Goal: Obtain resource: Obtain resource

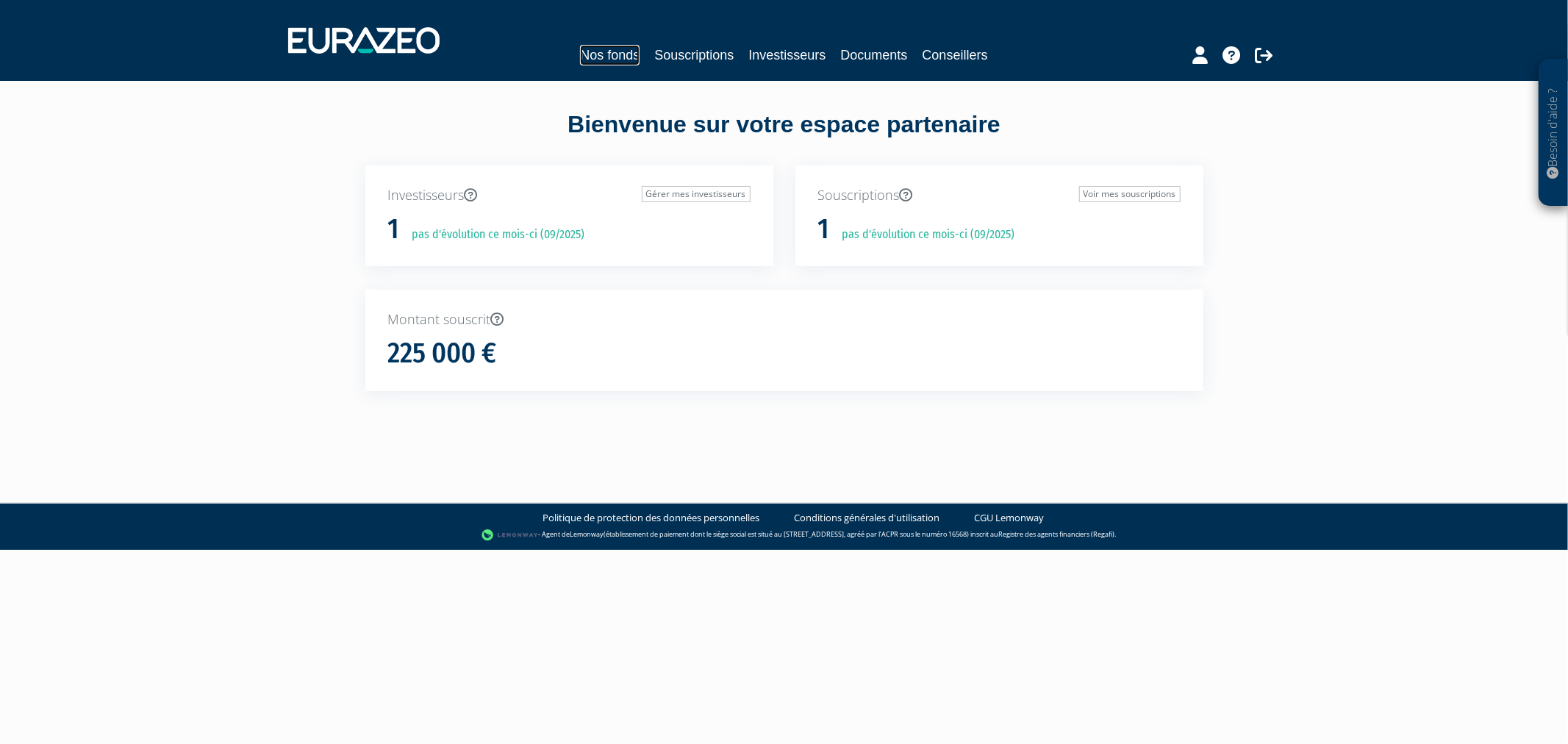
click at [599, 52] on link "Nos fonds" at bounding box center [609, 55] width 59 height 20
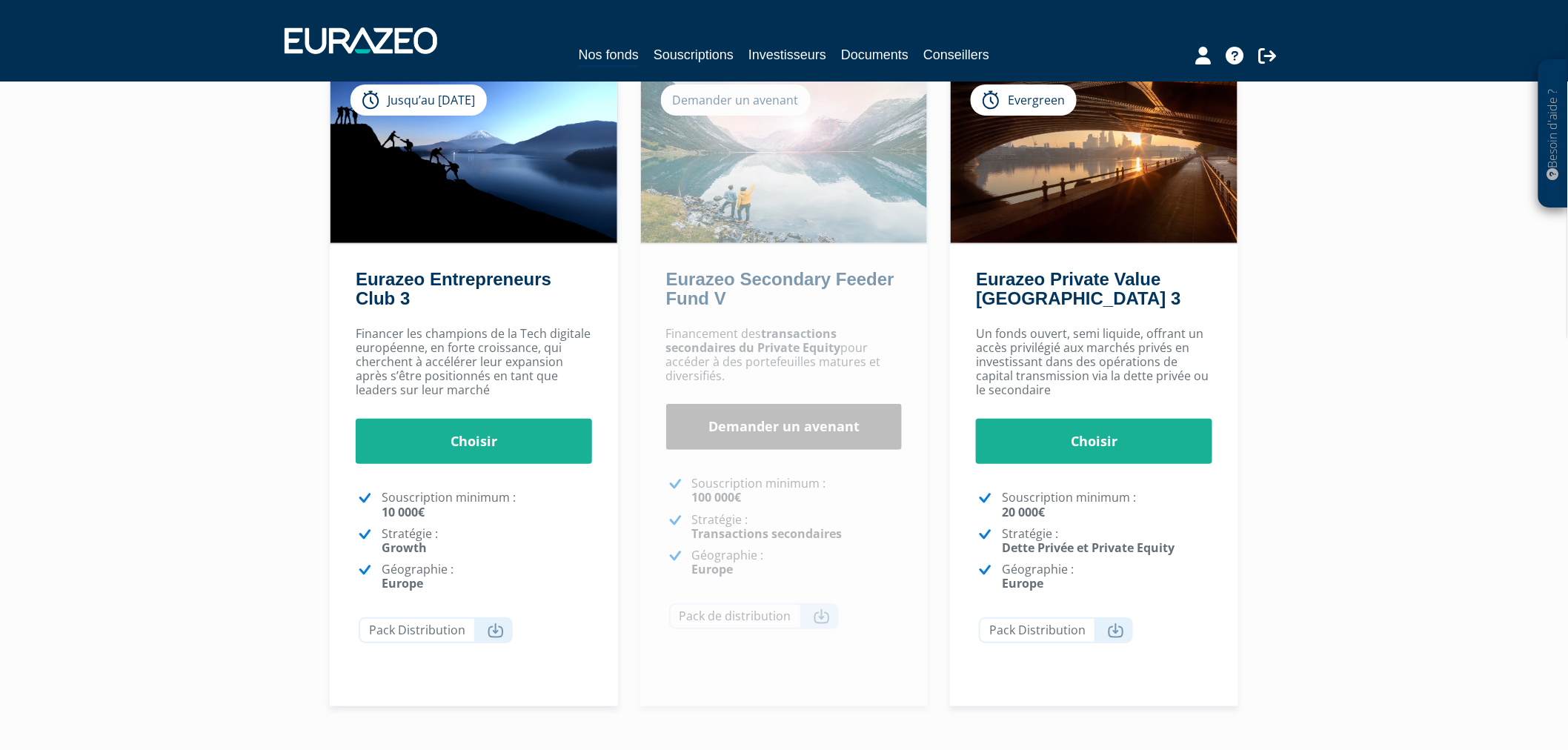
scroll to position [129, 0]
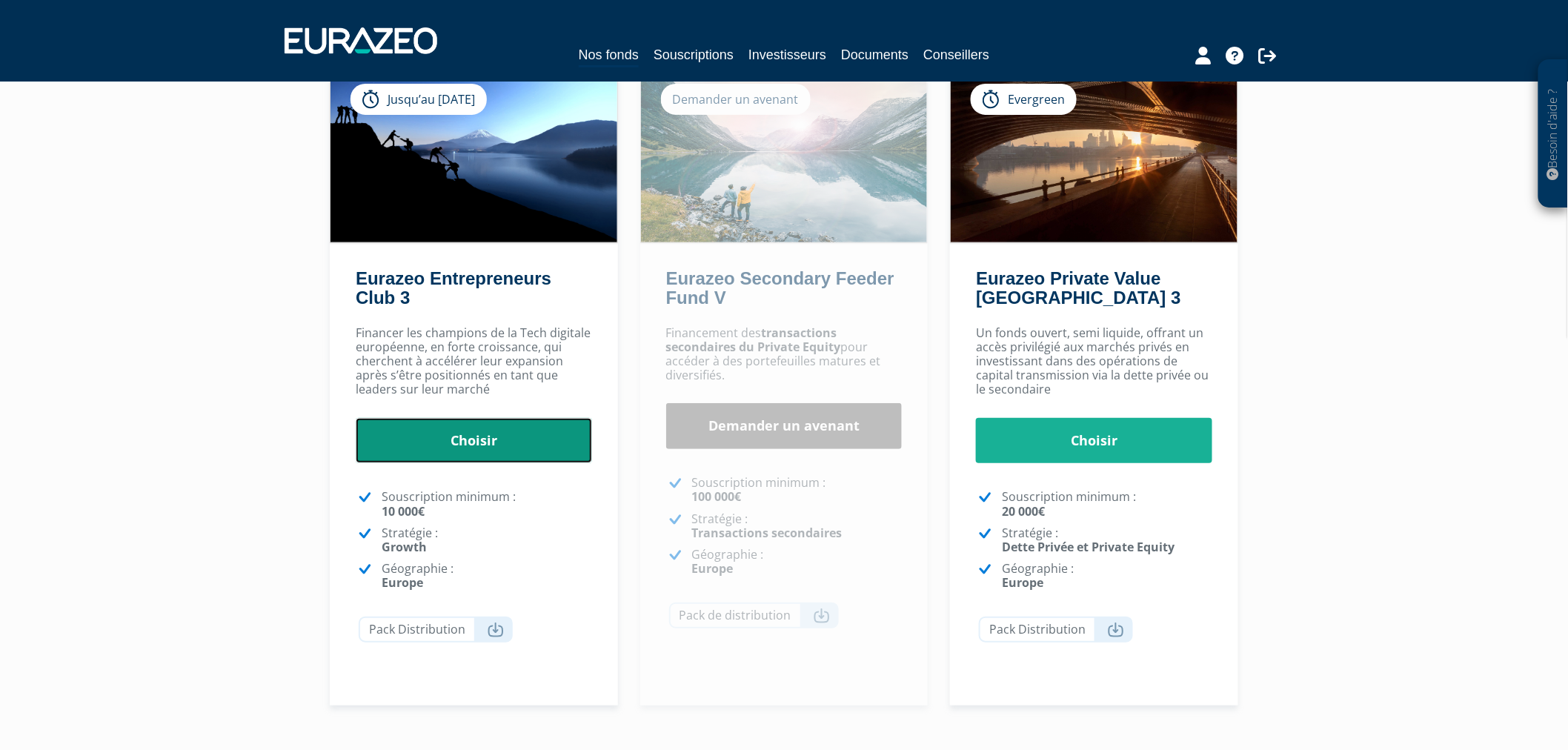
click at [482, 437] on link "Choisir" at bounding box center [473, 441] width 237 height 46
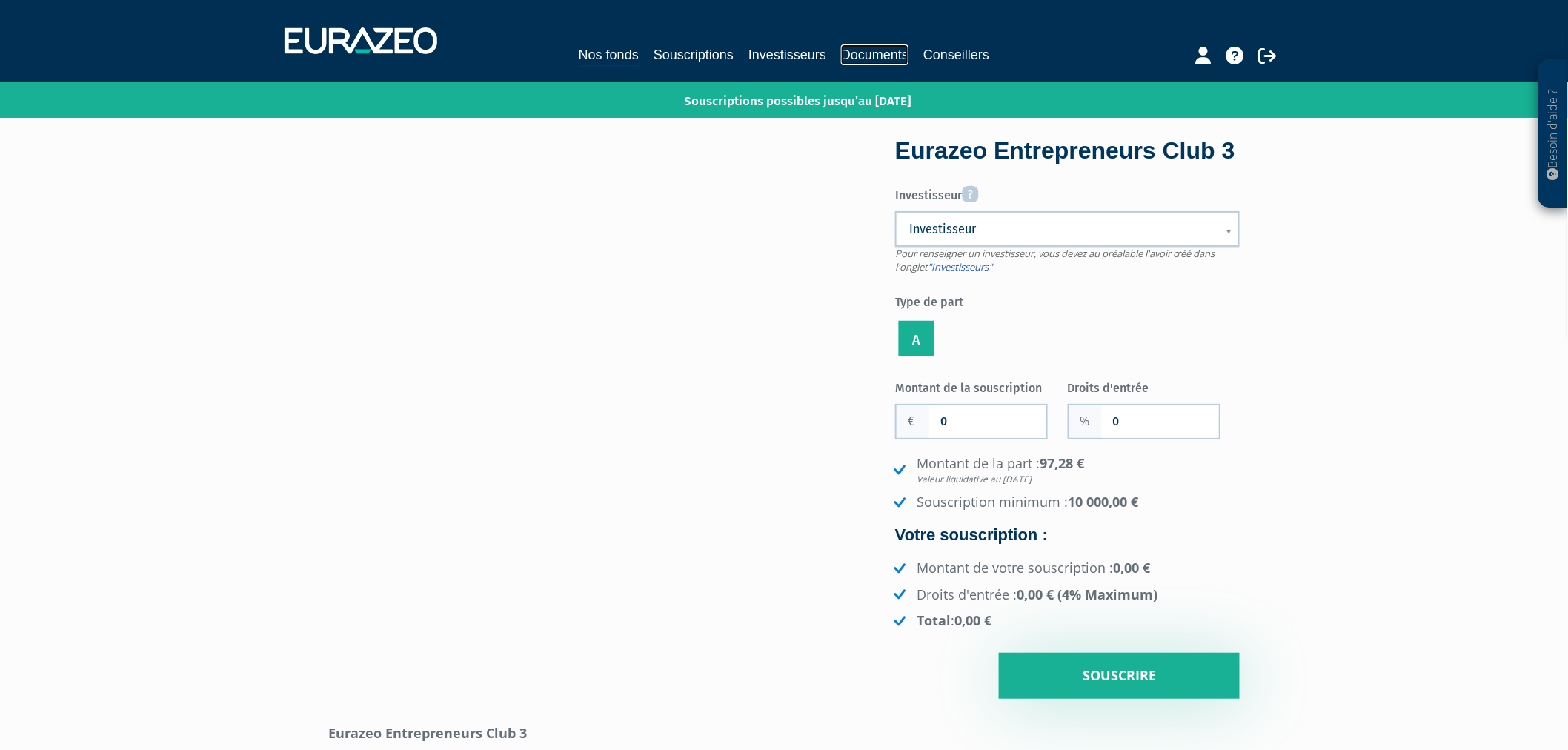
click at [894, 56] on link "Documents" at bounding box center [874, 54] width 67 height 20
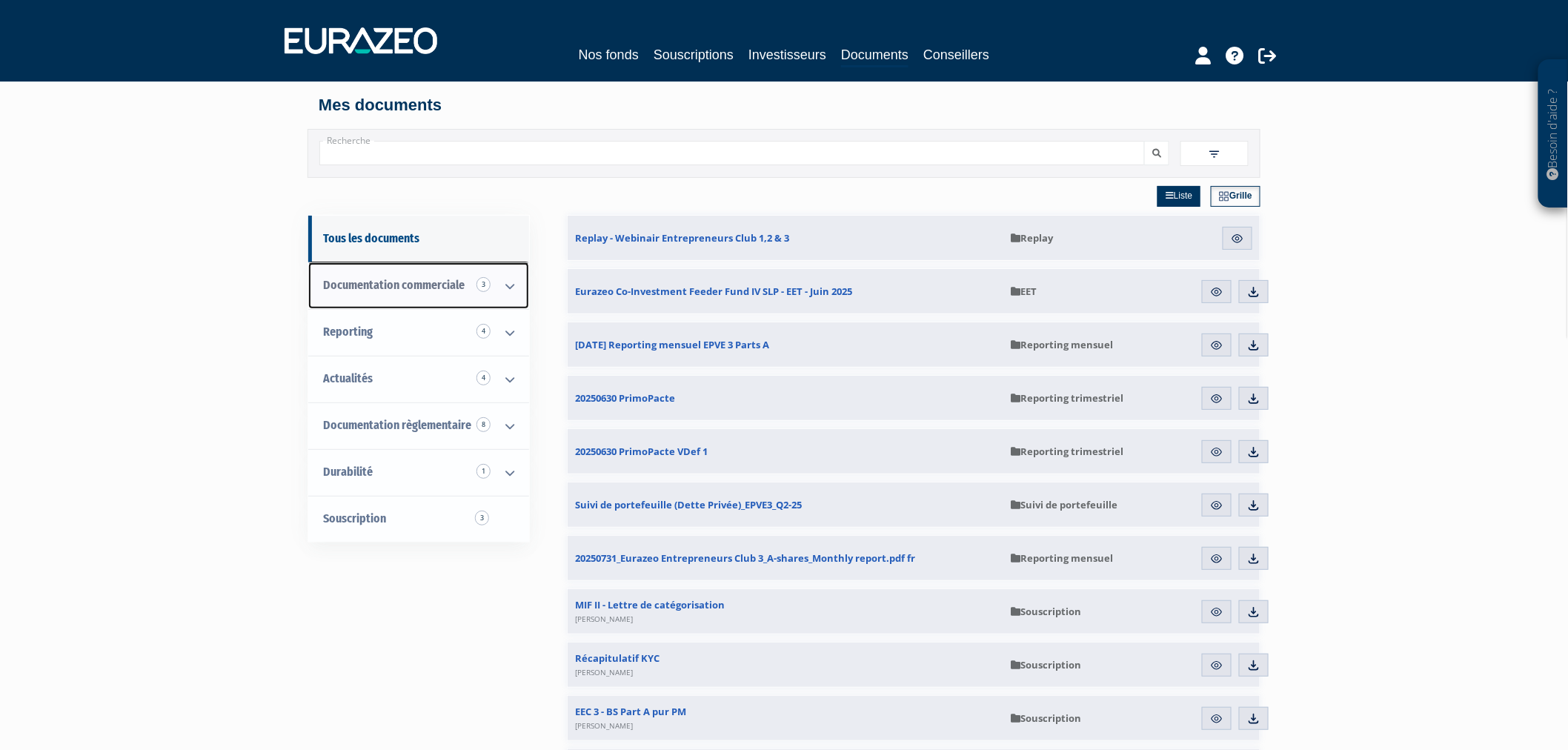
click at [509, 286] on icon at bounding box center [510, 286] width 39 height 46
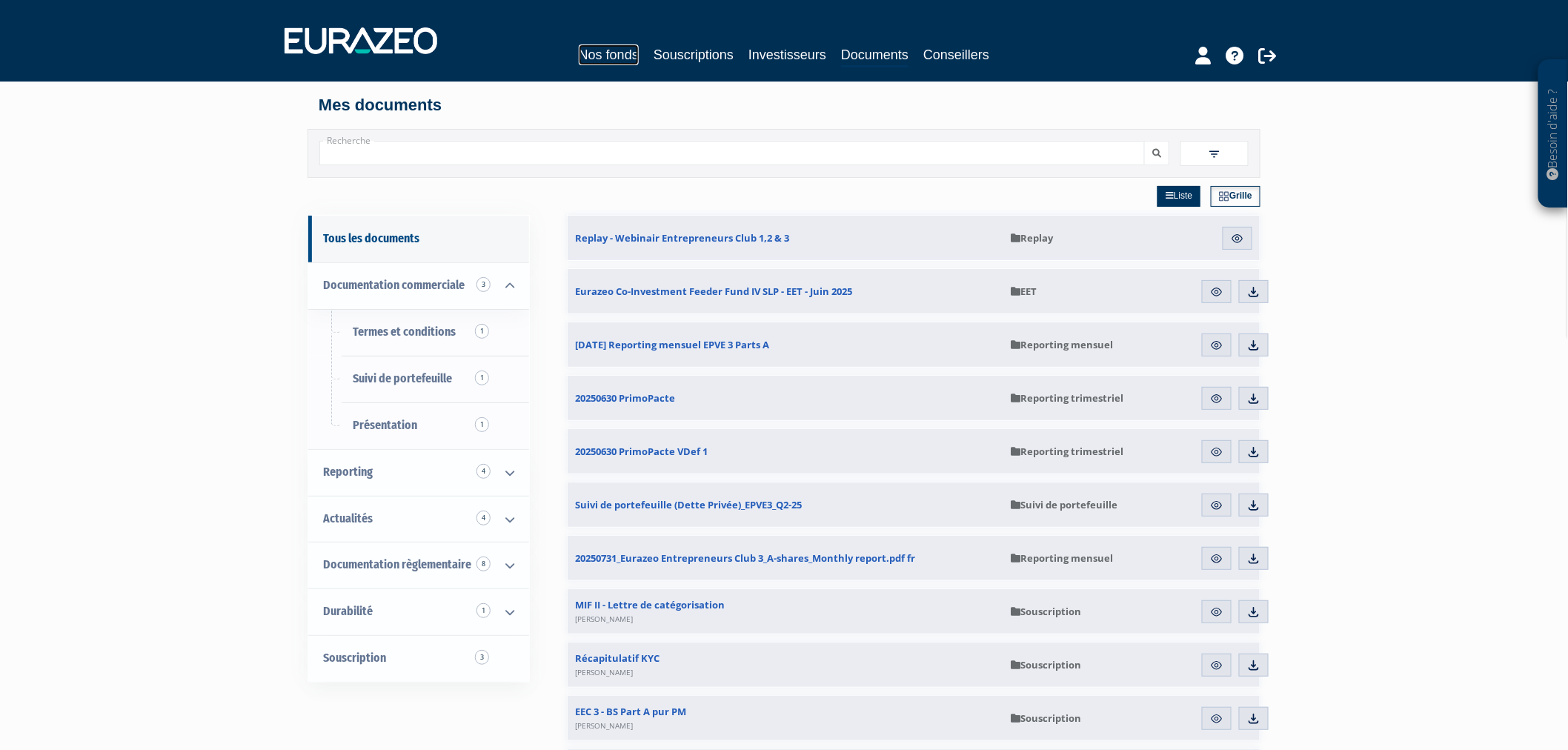
click at [596, 48] on link "Nos fonds" at bounding box center [609, 54] width 60 height 20
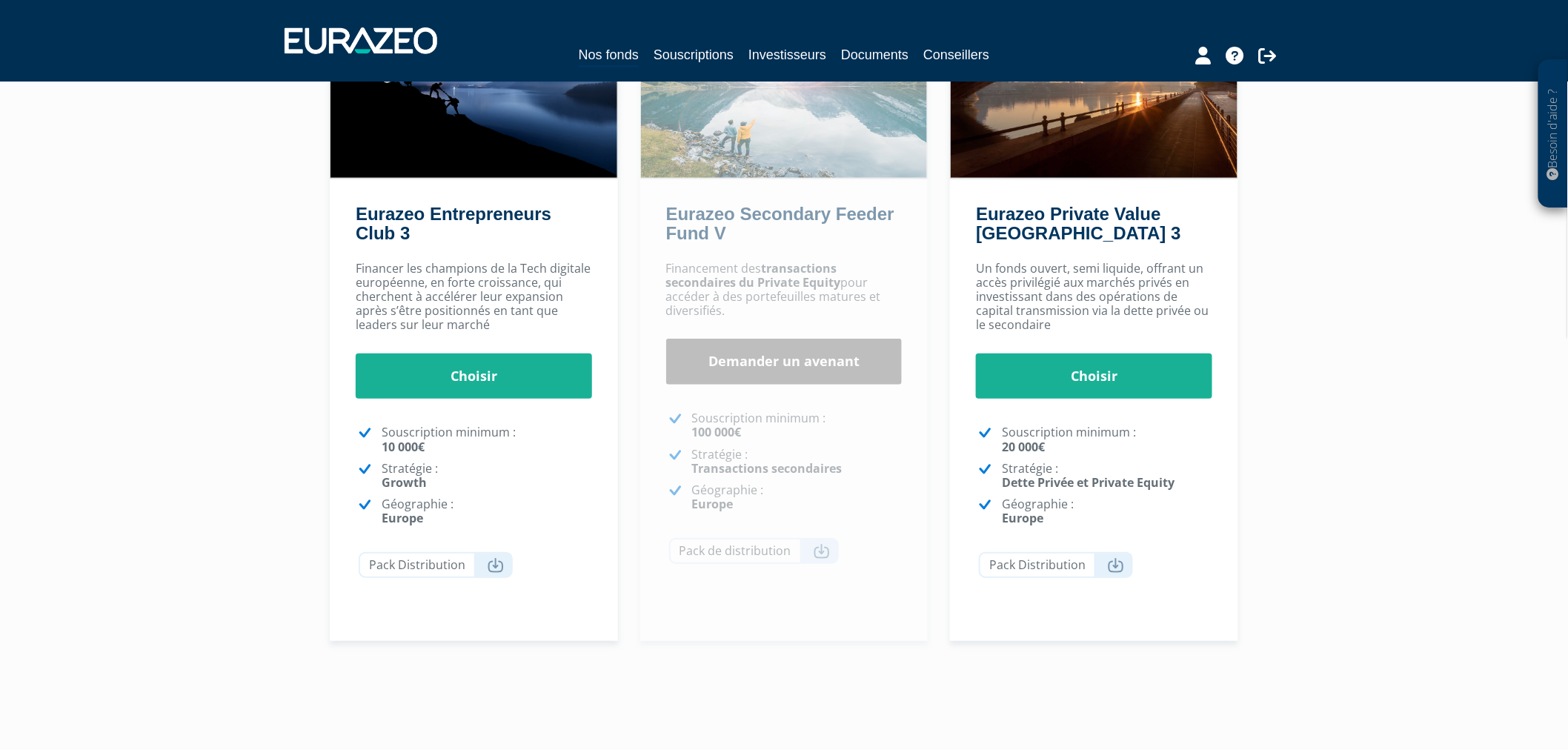
scroll to position [194, 0]
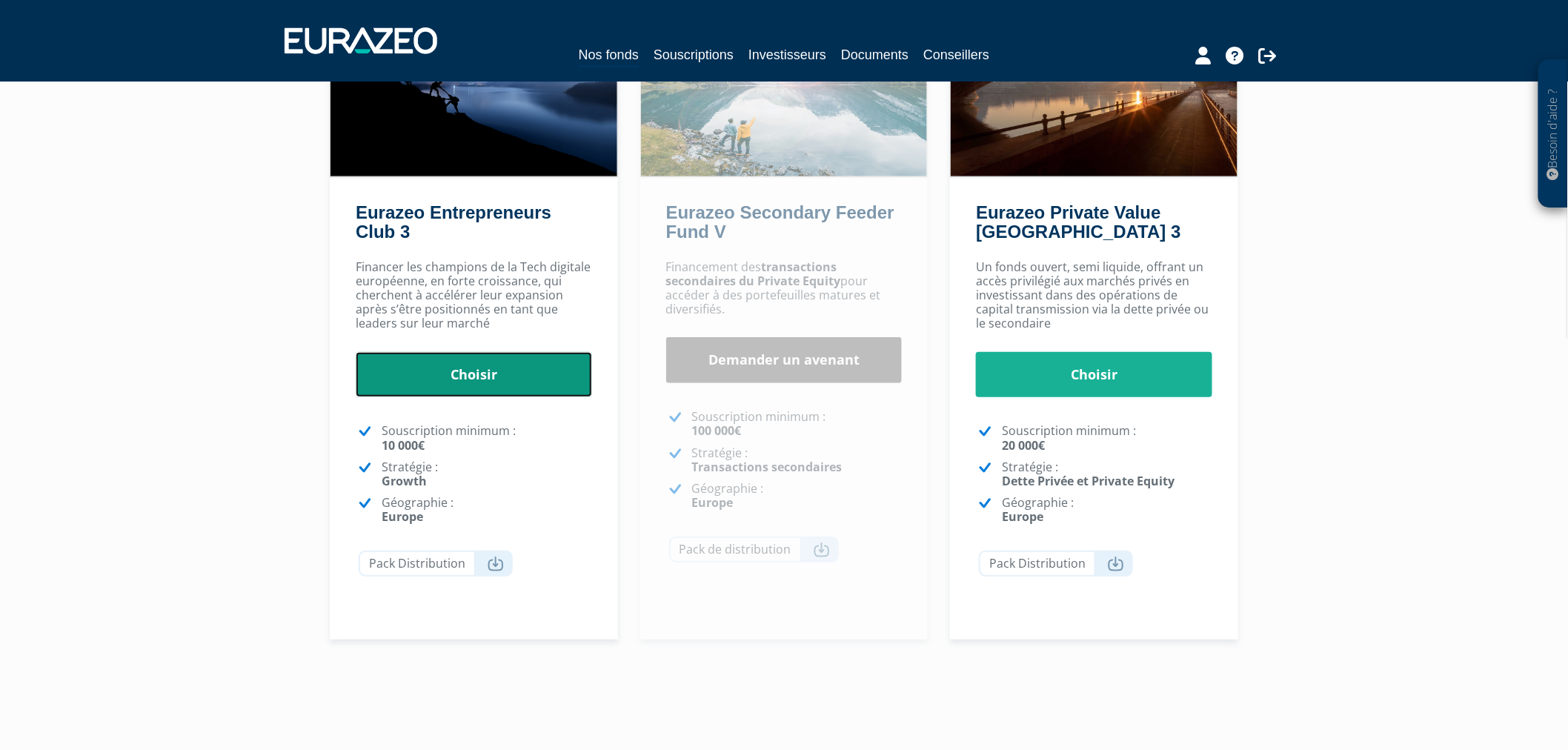
click at [501, 361] on link "Choisir" at bounding box center [473, 375] width 237 height 46
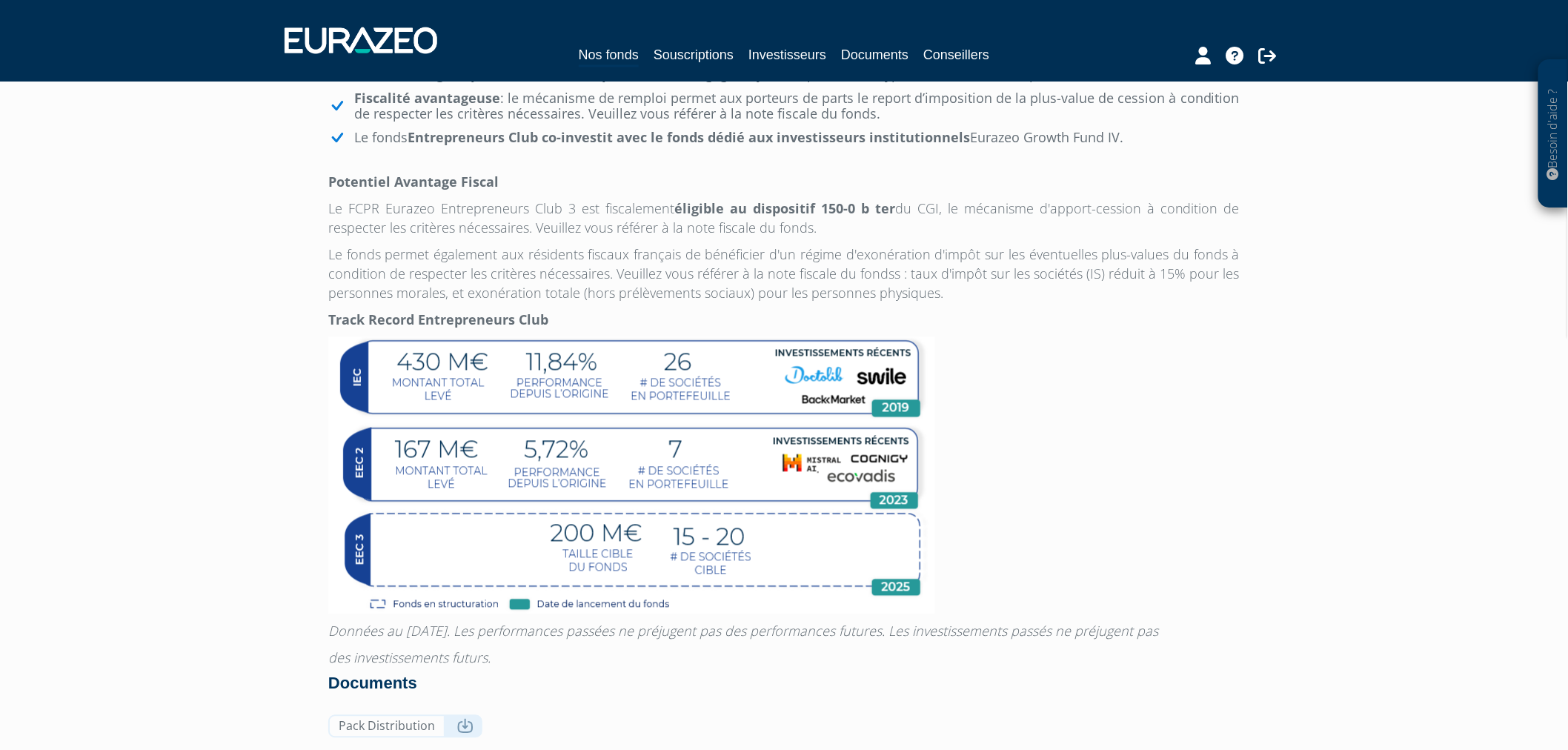
scroll to position [1184, 0]
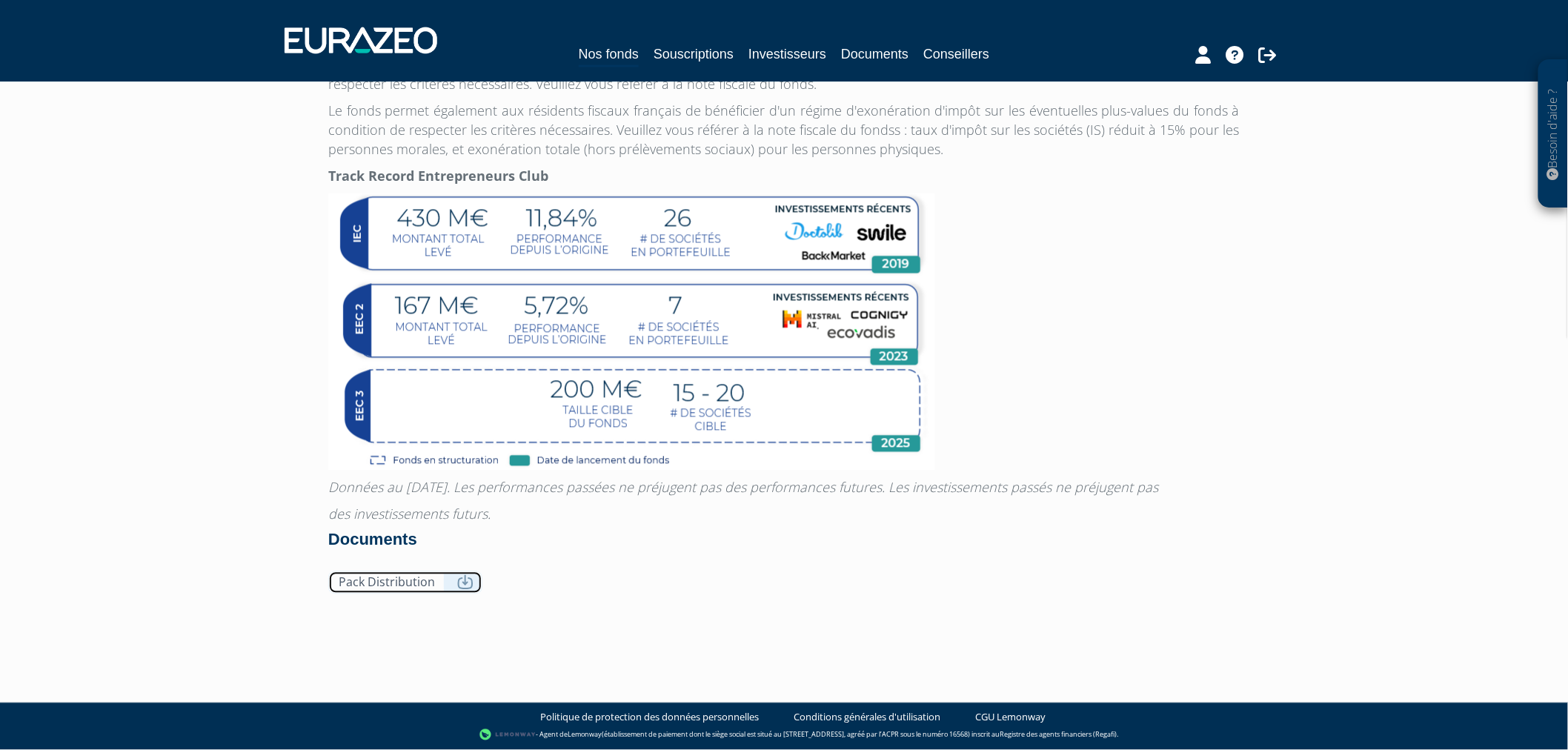
click at [416, 586] on link "Pack Distribution" at bounding box center [405, 583] width 154 height 23
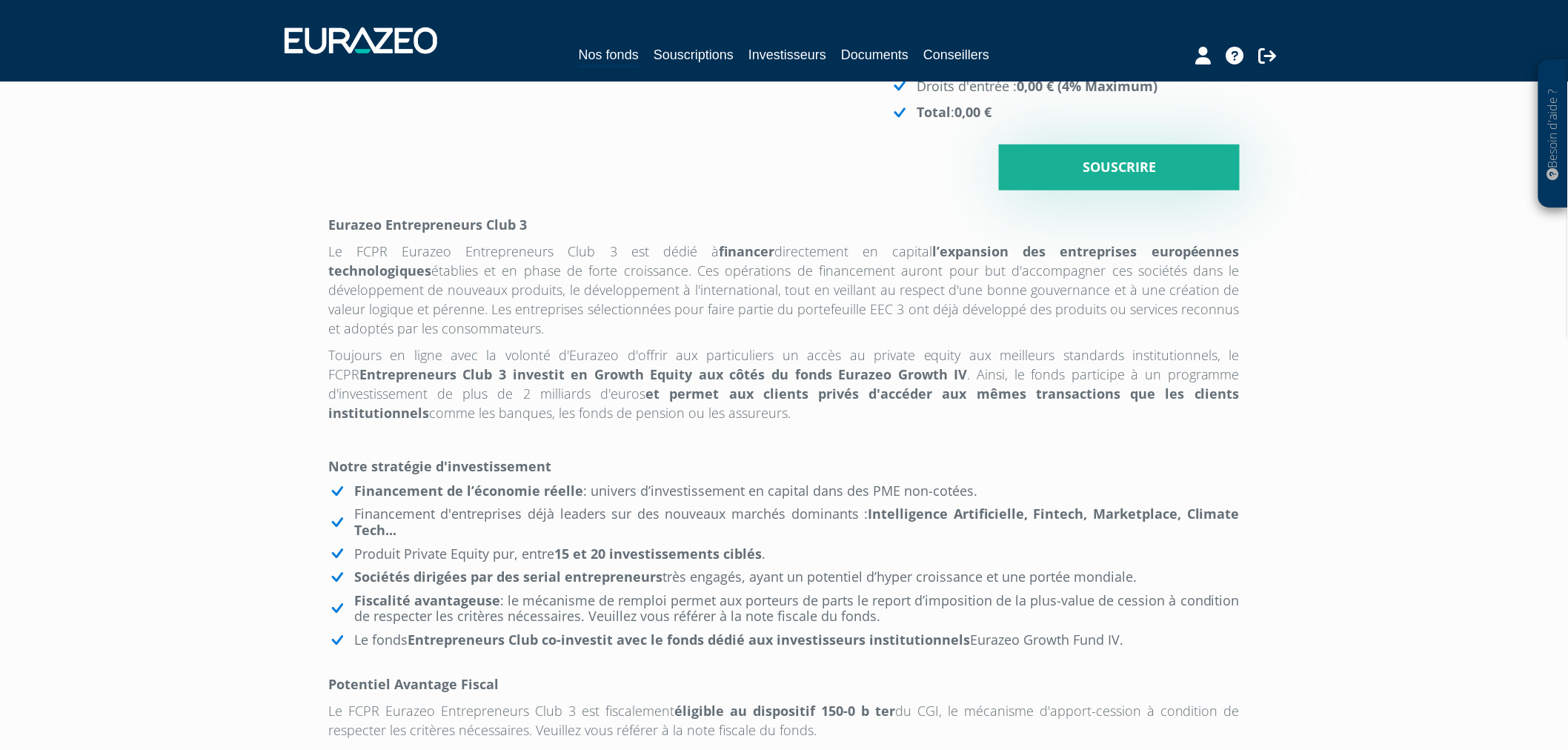
scroll to position [0, 0]
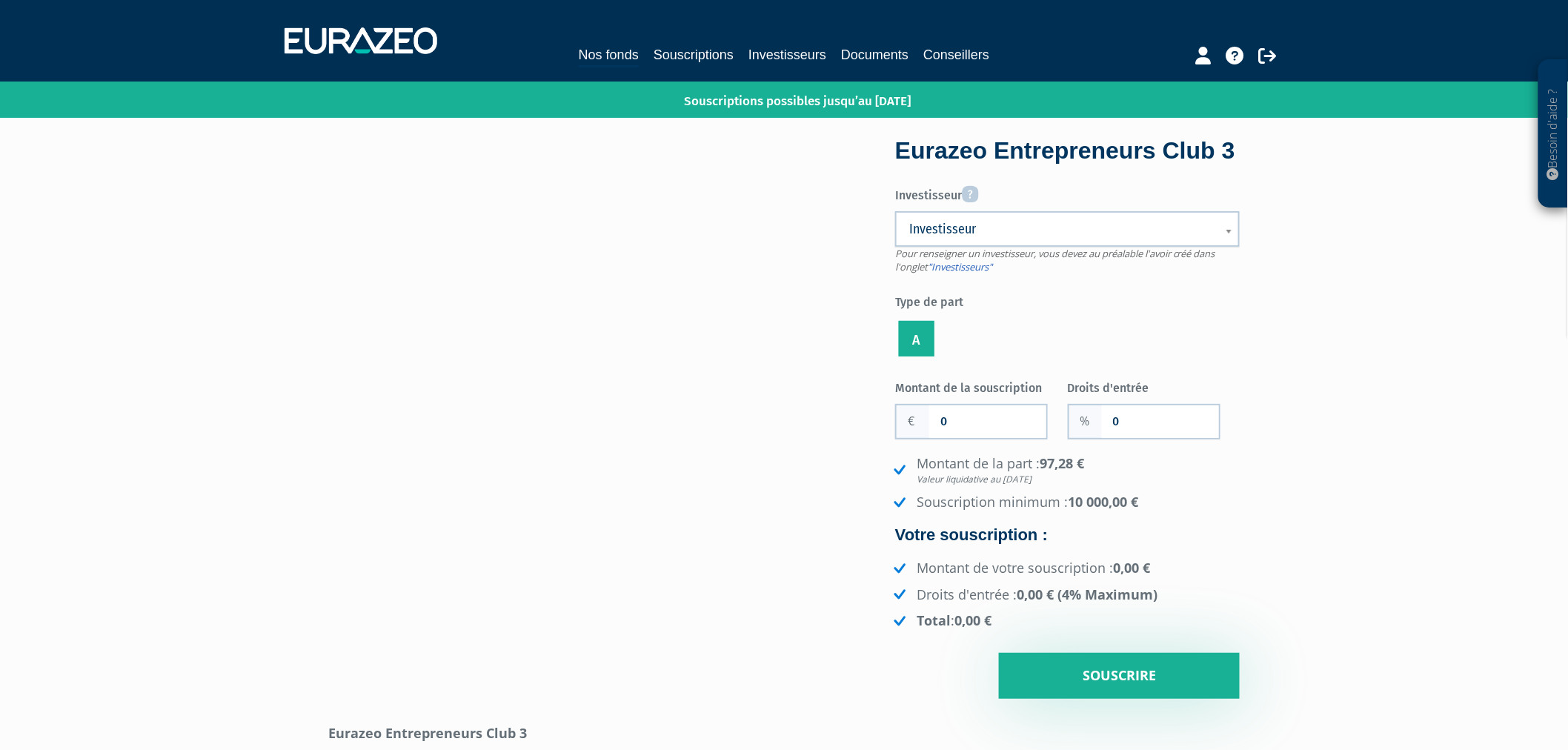
drag, startPoint x: 1458, startPoint y: 50, endPoint x: 1291, endPoint y: -85, distance: 214.7
